Goal: Transaction & Acquisition: Purchase product/service

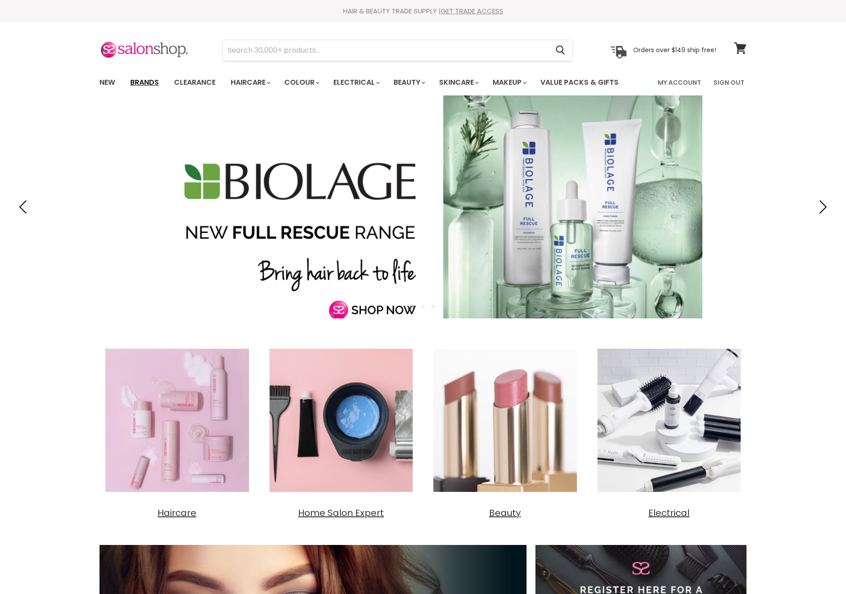
click at [148, 79] on link "Brands" at bounding box center [145, 82] width 42 height 19
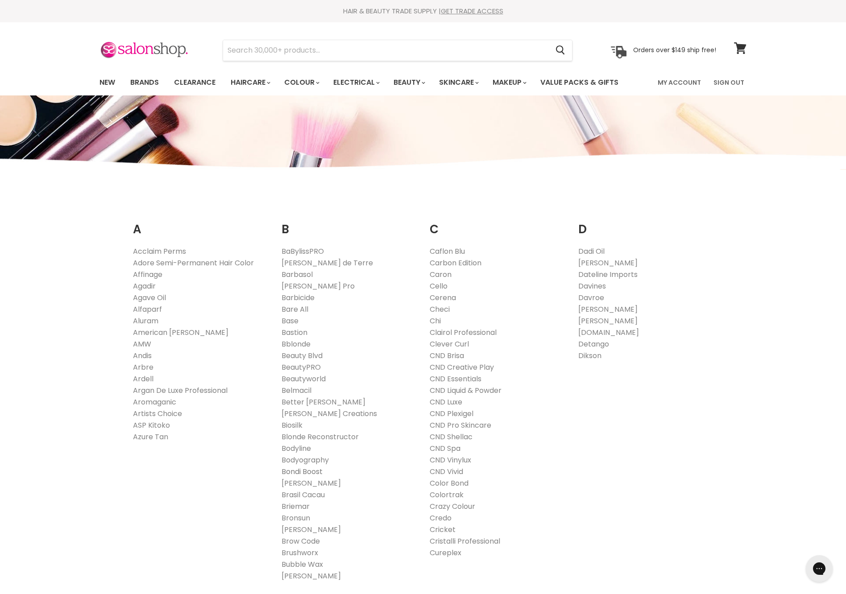
click at [308, 477] on link "Bondi Boost" at bounding box center [302, 472] width 41 height 10
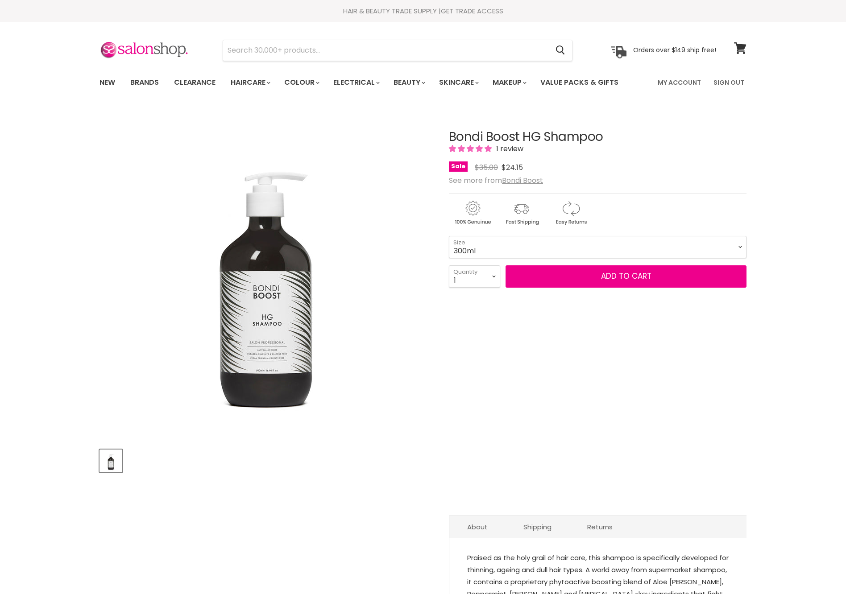
click at [507, 288] on form "300ml - $24.15 500ml - $24.15 1 Litre - $24.15 300ml 500ml 1 Litre Size 1 2 3 4…" at bounding box center [598, 262] width 298 height 52
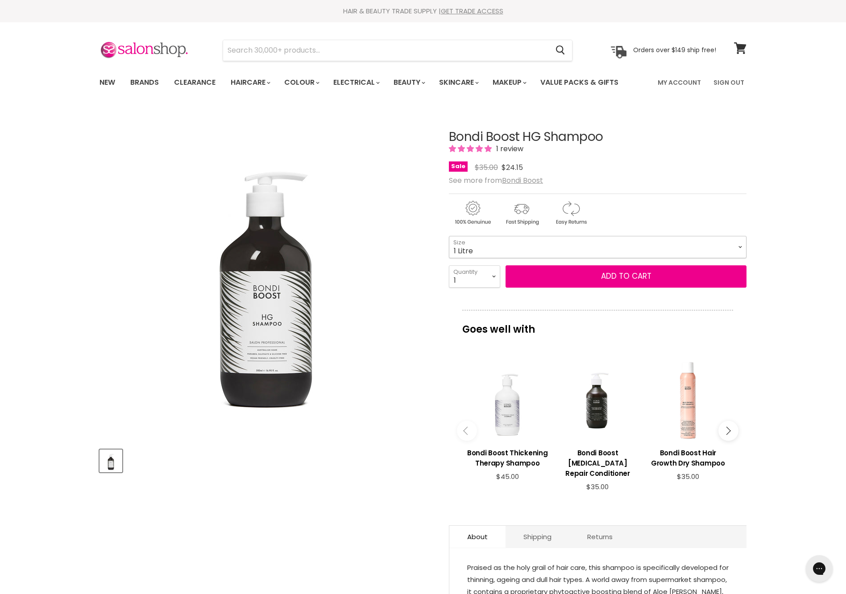
select select "1 Litre"
click at [636, 288] on button "Add to cart" at bounding box center [625, 276] width 241 height 22
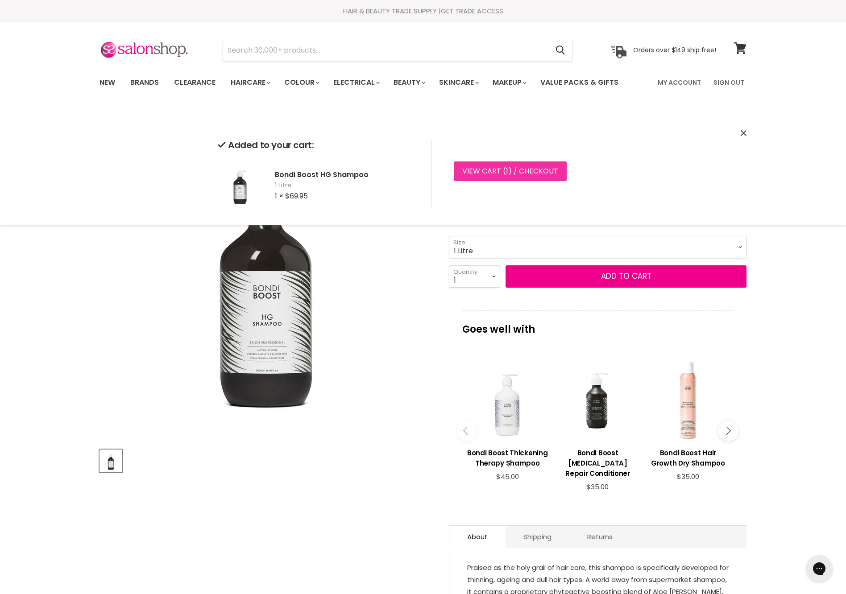
click at [508, 176] on span "1" at bounding box center [507, 171] width 2 height 10
